Goal: Check status: Check status

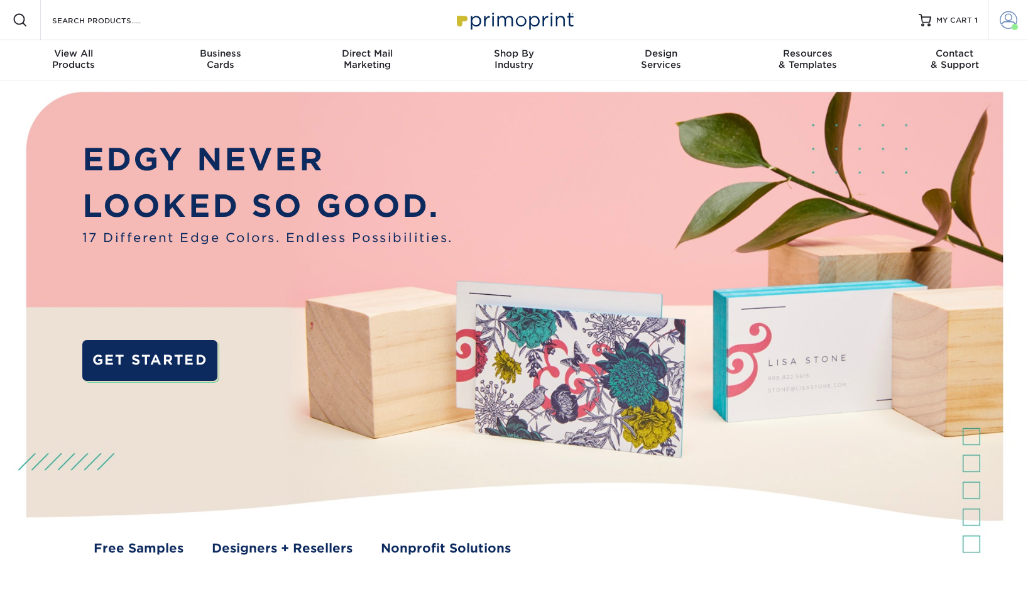
click at [1010, 23] on span at bounding box center [1009, 20] width 18 height 18
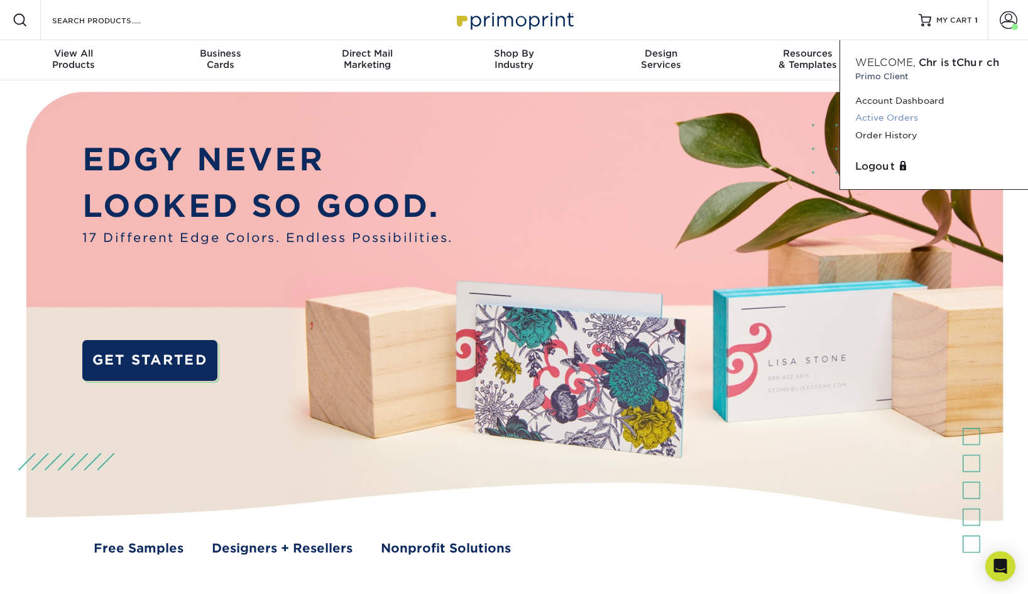
click at [896, 120] on link "Active Orders" at bounding box center [935, 117] width 158 height 17
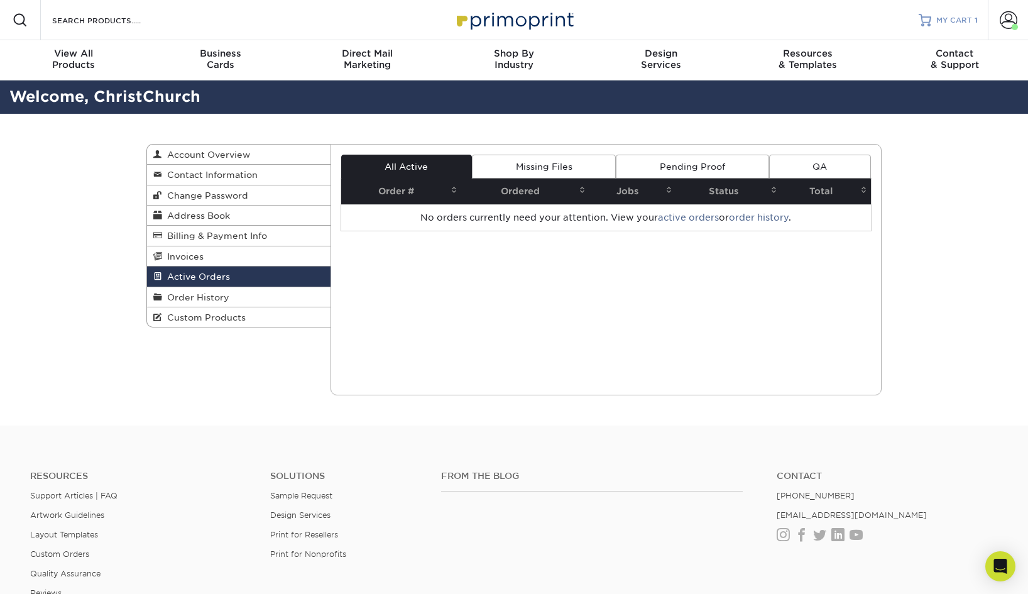
click at [945, 23] on span "MY CART" at bounding box center [955, 20] width 36 height 11
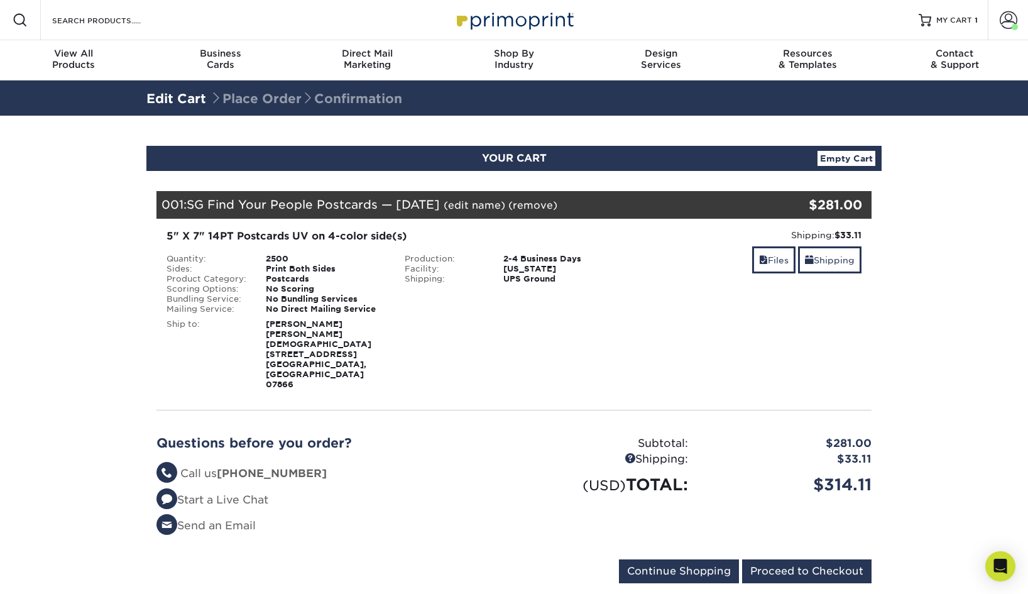
click at [842, 158] on link "Empty Cart" at bounding box center [847, 158] width 58 height 15
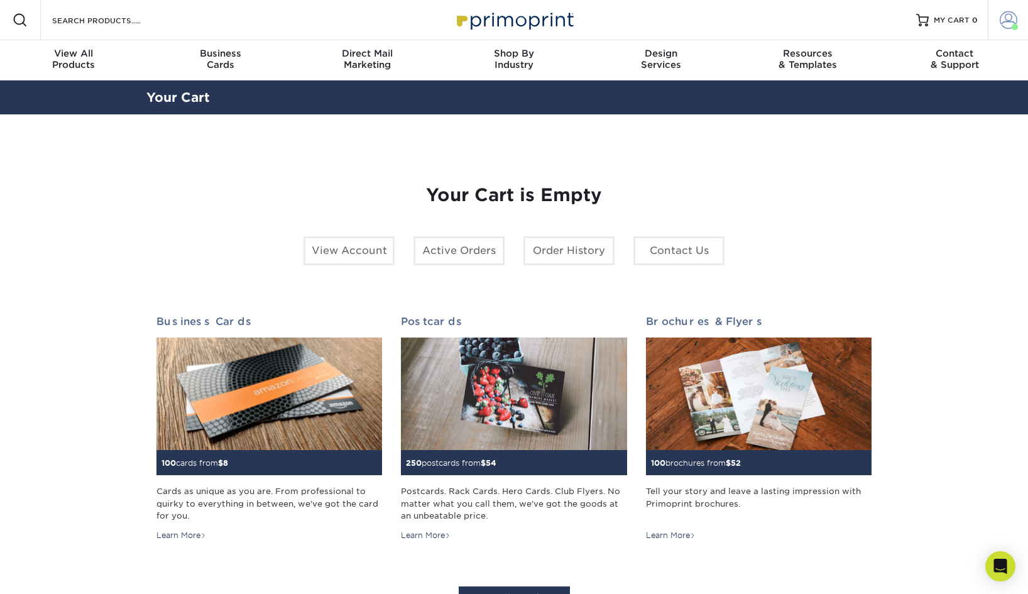
click at [1005, 21] on span at bounding box center [1009, 20] width 18 height 18
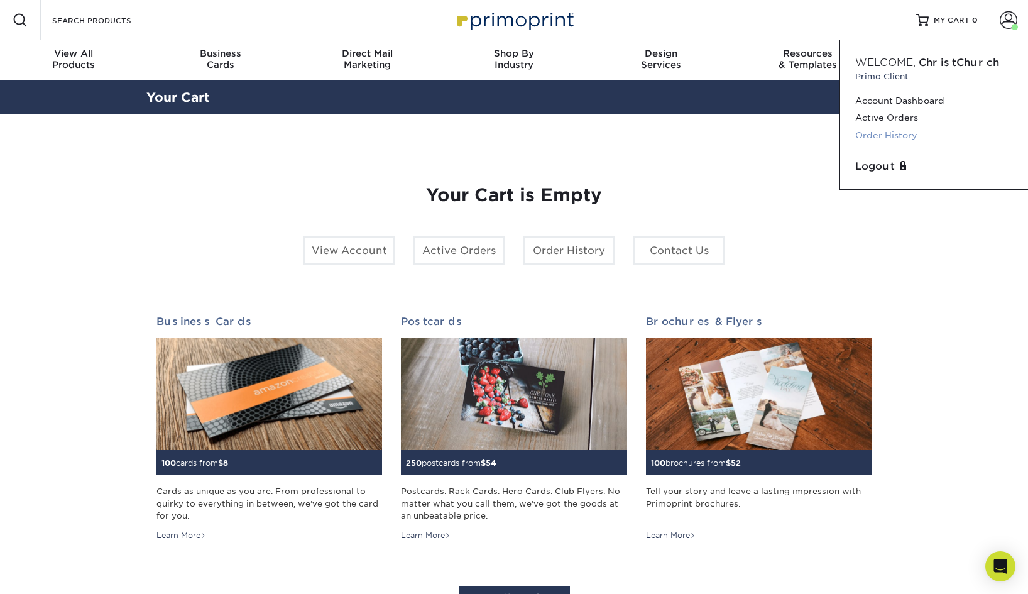
click at [903, 132] on link "Order History" at bounding box center [935, 135] width 158 height 17
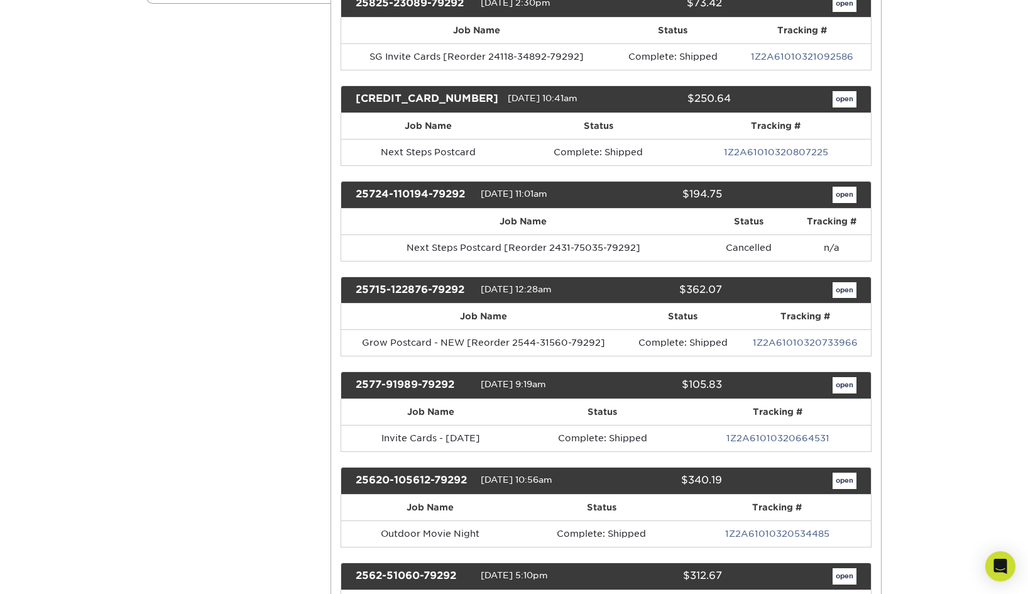
scroll to position [280, 0]
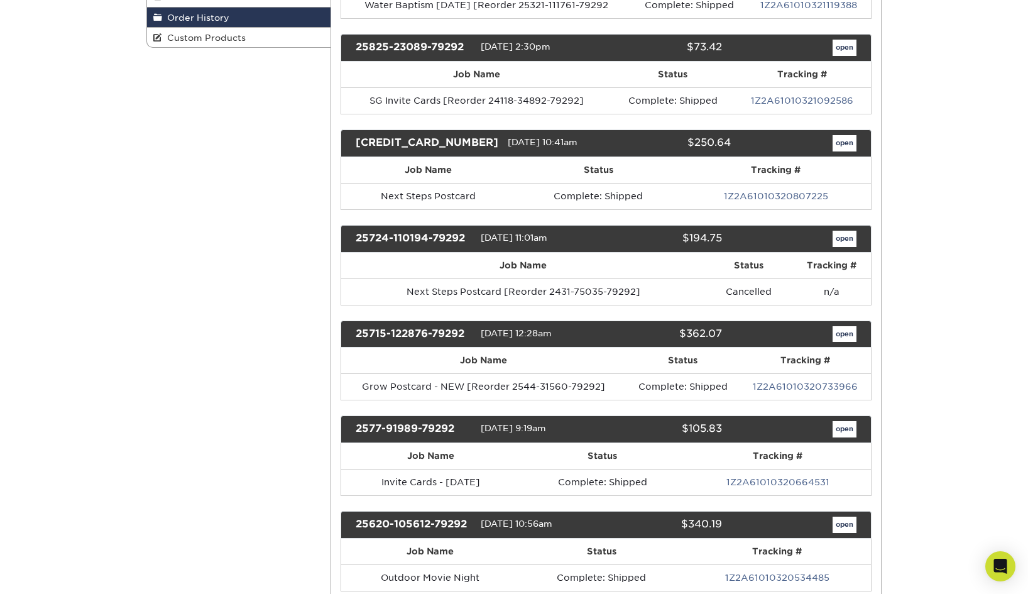
click at [840, 47] on link "open" at bounding box center [845, 48] width 24 height 16
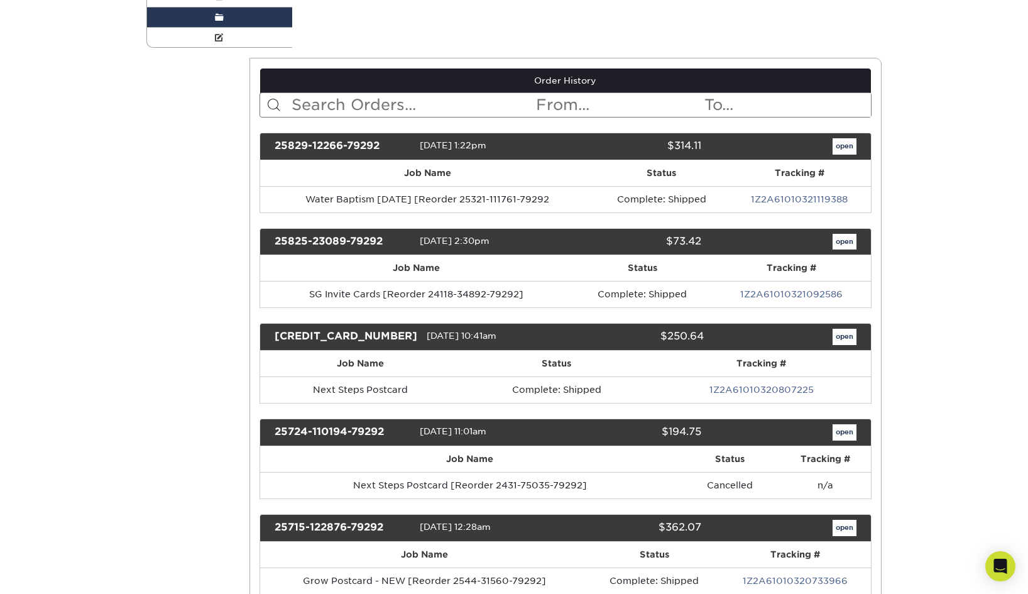
scroll to position [0, 0]
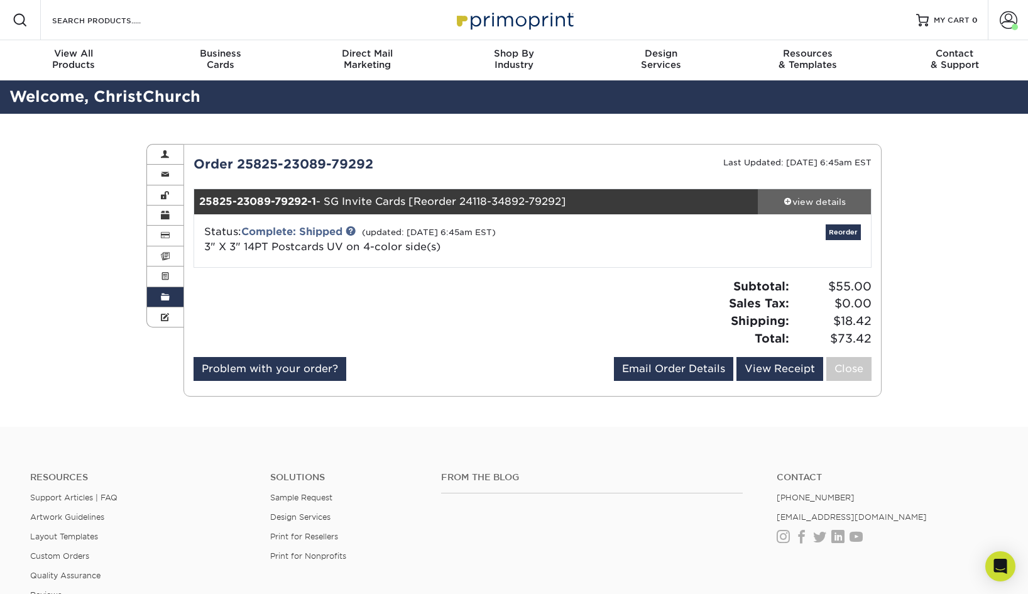
click at [785, 202] on span at bounding box center [788, 201] width 9 height 9
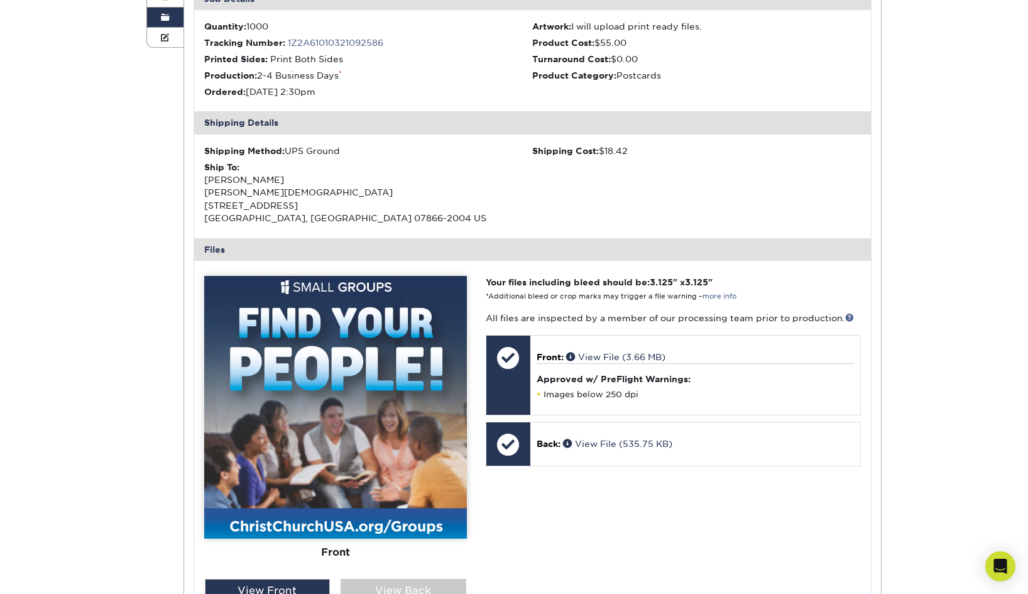
scroll to position [246, 0]
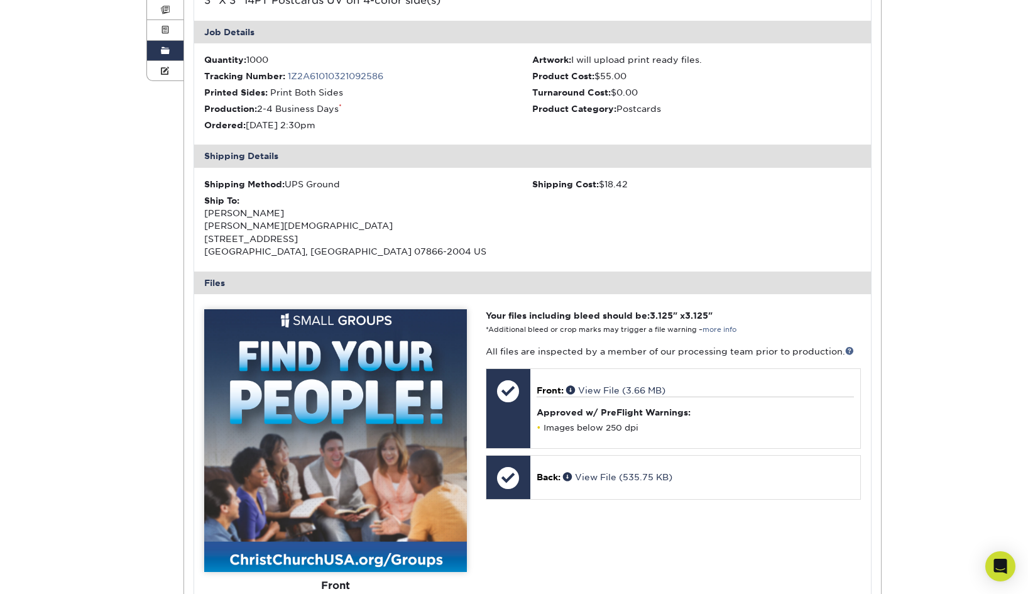
click at [409, 422] on img at bounding box center [335, 440] width 263 height 263
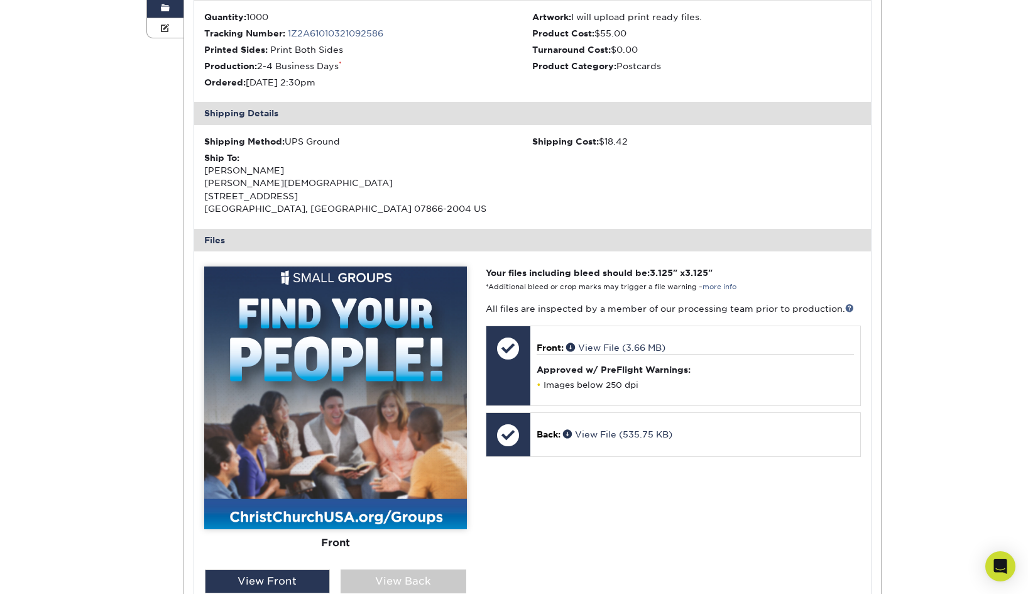
scroll to position [380, 0]
